Goal: Book appointment/travel/reservation

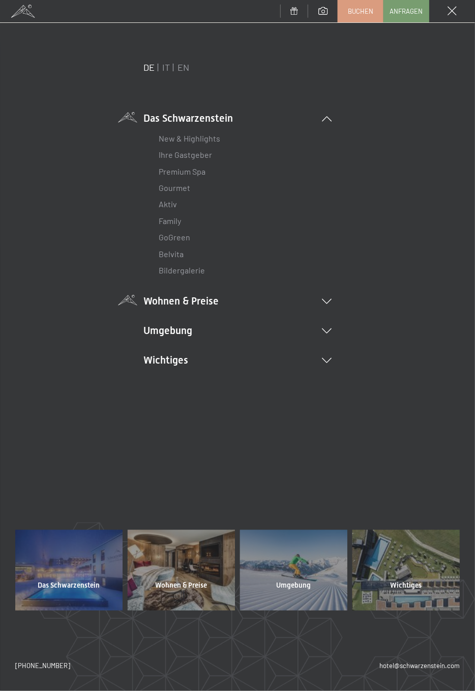
click at [327, 301] on icon at bounding box center [327, 301] width 10 height 5
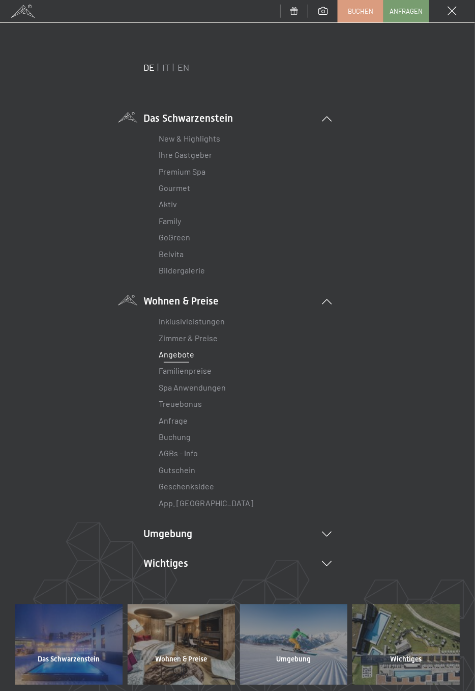
click at [177, 356] on link "Angebote" at bounding box center [177, 354] width 36 height 10
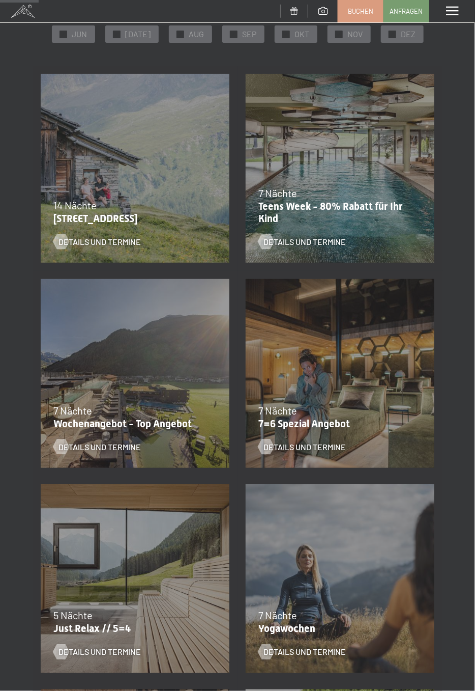
scroll to position [144, 0]
click at [326, 416] on div "7 Nächte" at bounding box center [338, 410] width 158 height 14
click at [286, 426] on div "Details und Termine" at bounding box center [334, 439] width 151 height 26
click at [302, 448] on span "Details und Termine" at bounding box center [315, 446] width 82 height 11
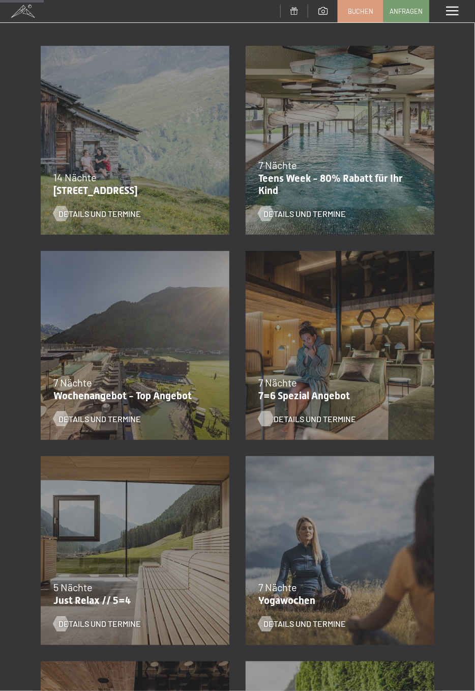
scroll to position [185, 0]
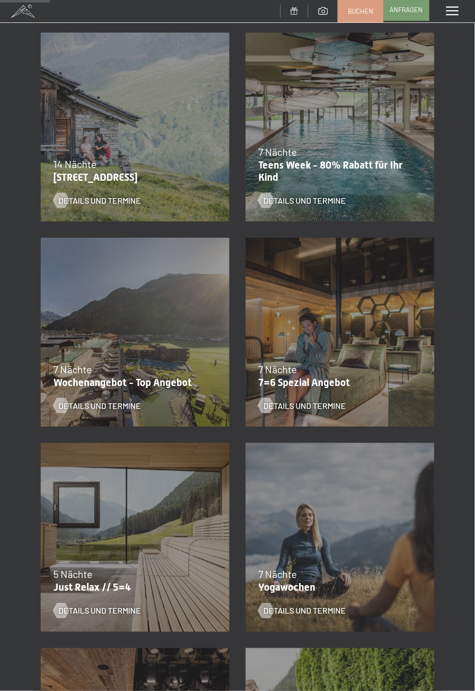
click at [412, 9] on span "Anfragen" at bounding box center [406, 9] width 33 height 9
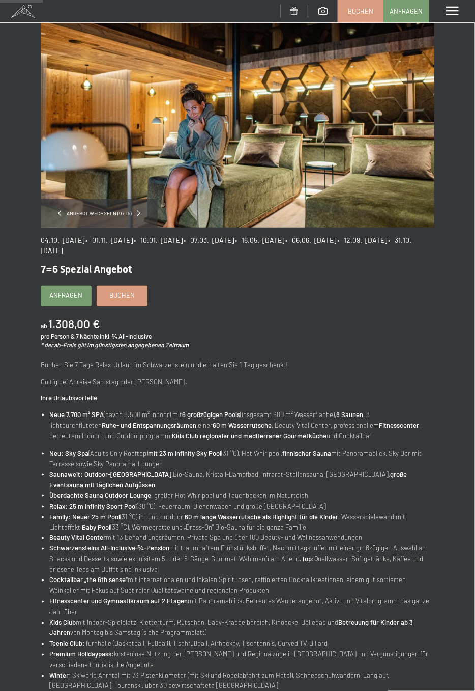
scroll to position [63, 0]
